Goal: Go to known website: Access a specific website the user already knows

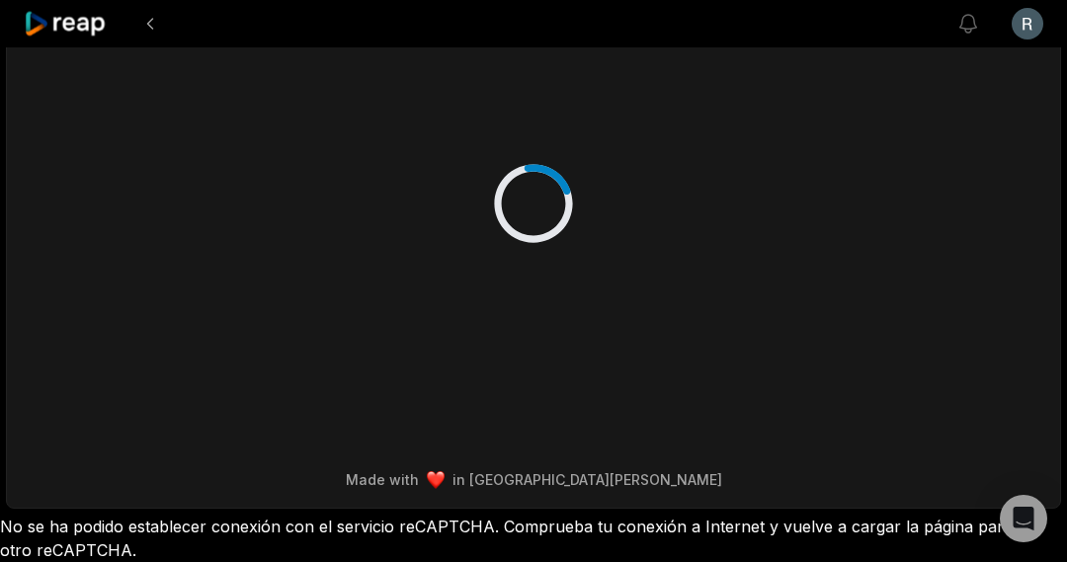
scroll to position [47, 0]
click at [87, 23] on icon at bounding box center [66, 24] width 84 height 27
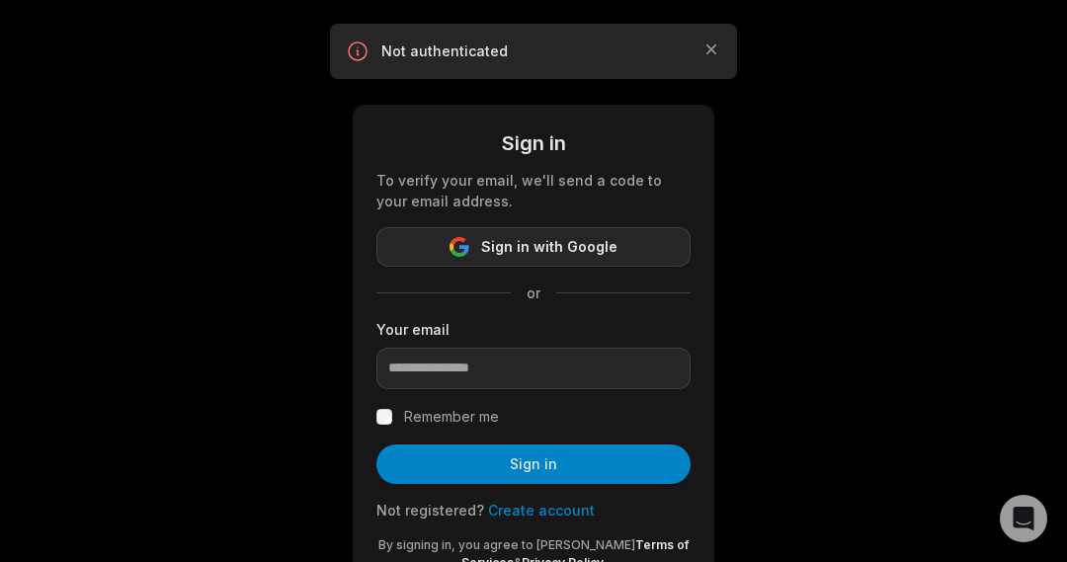
click at [548, 248] on span "Sign in with Google" at bounding box center [549, 247] width 136 height 24
